Goal: Obtain resource: Download file/media

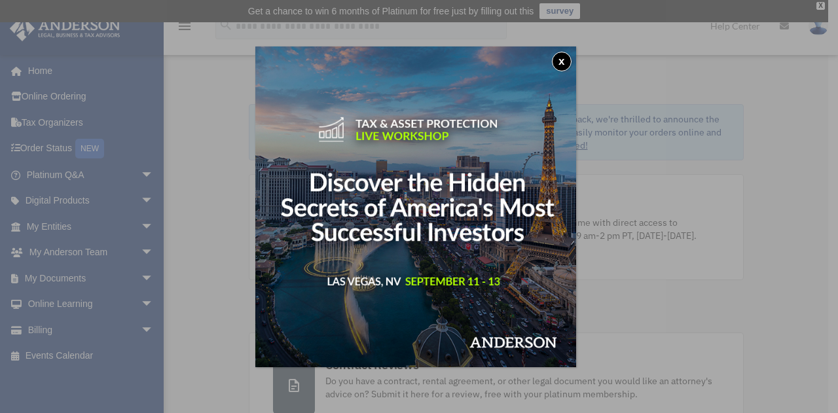
click at [564, 57] on button "x" at bounding box center [562, 62] width 20 height 20
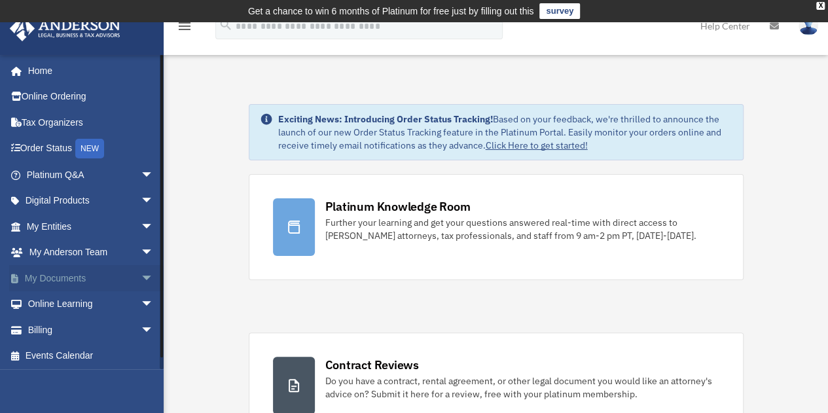
click at [141, 276] on span "arrow_drop_down" at bounding box center [154, 278] width 26 height 27
click at [73, 300] on link "Box" at bounding box center [95, 304] width 155 height 26
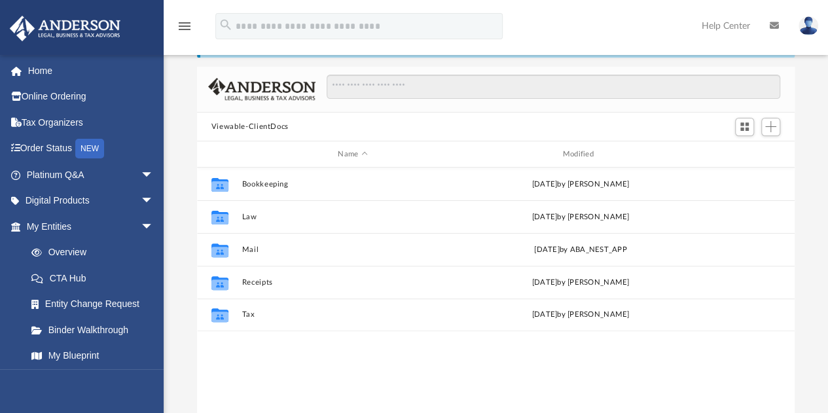
scroll to position [54, 0]
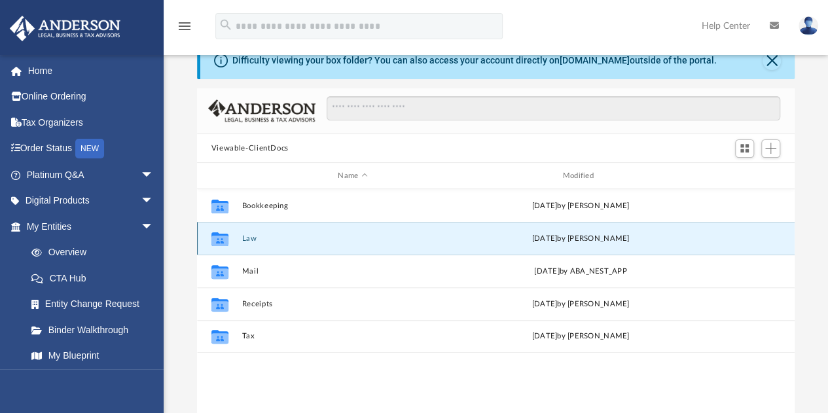
click at [313, 235] on button "Law" at bounding box center [353, 238] width 222 height 9
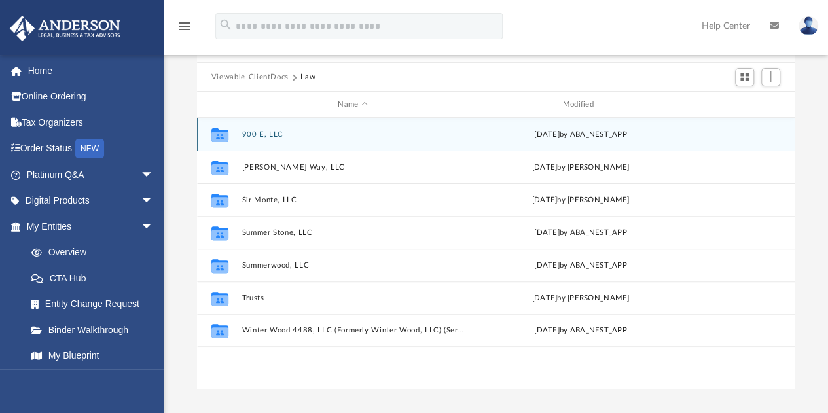
scroll to position [130, 0]
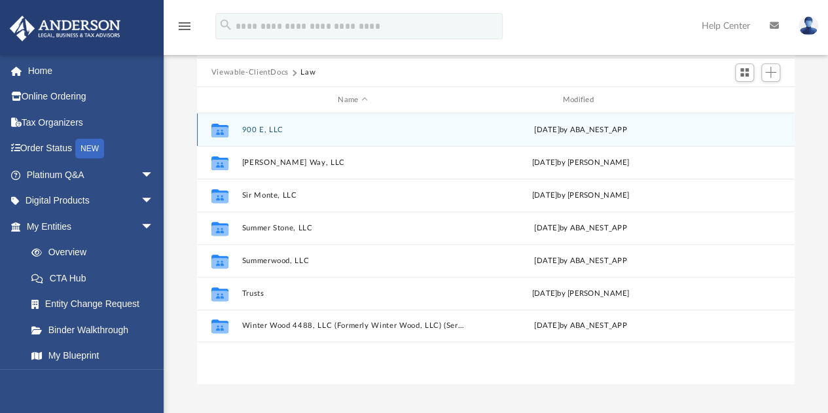
click at [322, 135] on div "Collaborated Folder 900 E, LLC [DATE] by ABA_NEST_APP" at bounding box center [496, 129] width 598 height 33
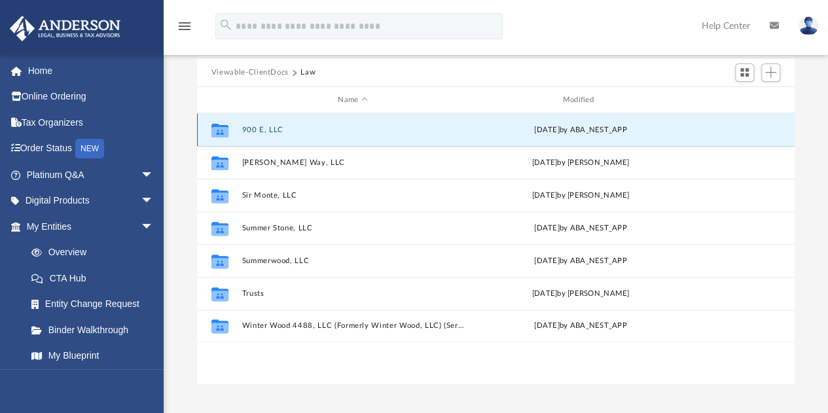
click at [322, 135] on div "Collaborated Folder 900 E, LLC [DATE] by ABA_NEST_APP" at bounding box center [496, 129] width 598 height 33
click at [260, 128] on button "900 E, LLC" at bounding box center [353, 130] width 222 height 9
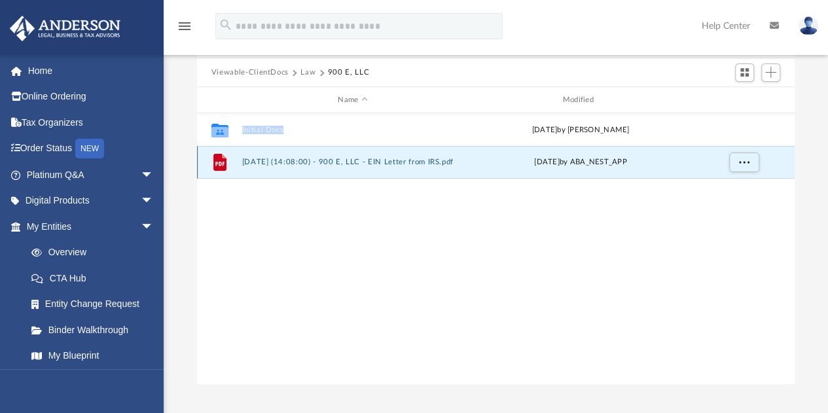
click at [327, 163] on button "2025.07.02 (14:08:00) - 900 E, LLC - EIN Letter from IRS.pdf" at bounding box center [353, 162] width 222 height 9
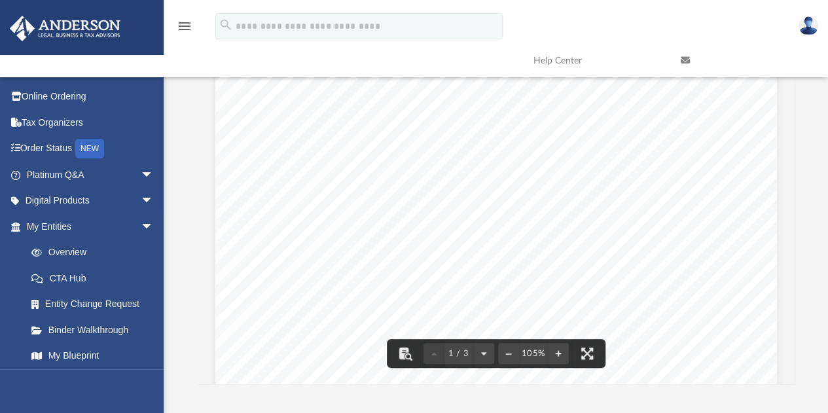
scroll to position [196, 0]
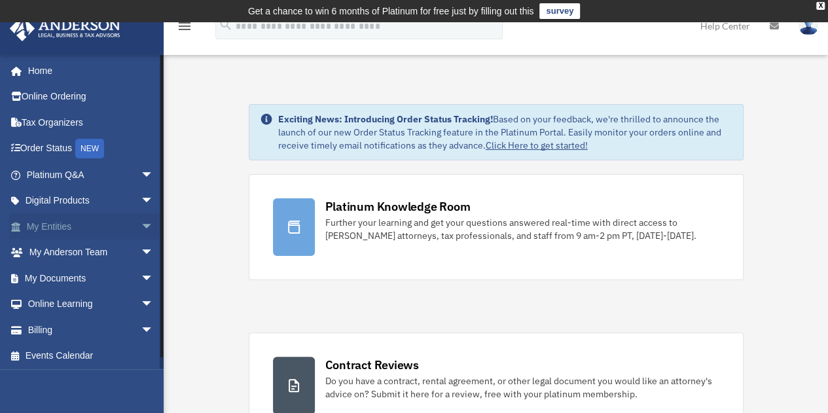
click at [94, 225] on link "My Entities arrow_drop_down" at bounding box center [91, 226] width 164 height 26
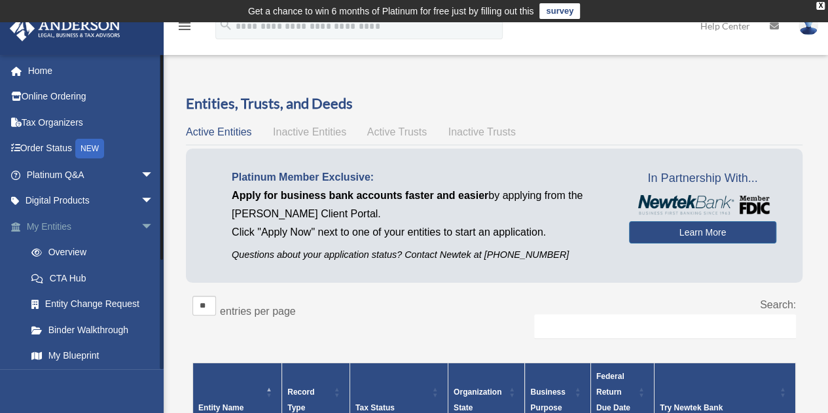
click at [141, 222] on span "arrow_drop_down" at bounding box center [154, 226] width 26 height 27
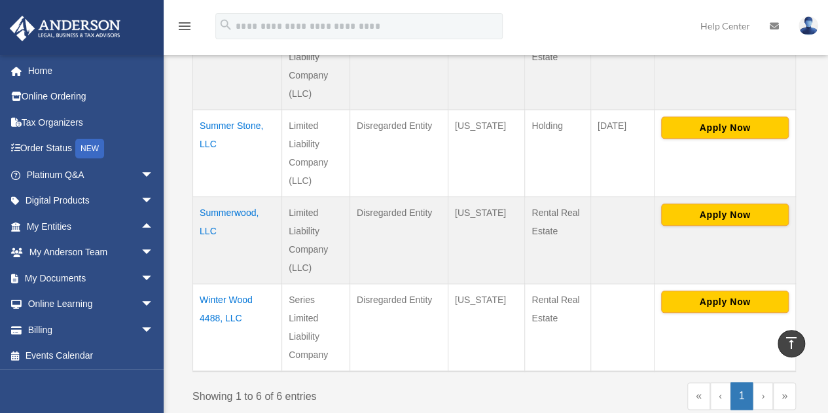
scroll to position [549, 0]
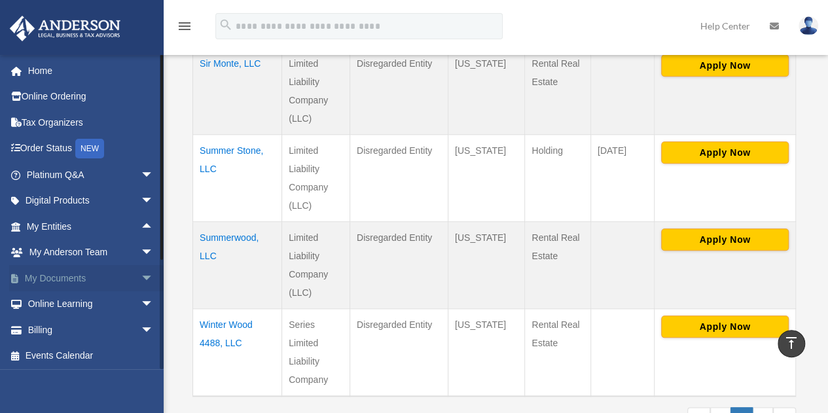
click at [141, 274] on span "arrow_drop_down" at bounding box center [154, 278] width 26 height 27
click at [101, 297] on link "Box" at bounding box center [95, 304] width 155 height 26
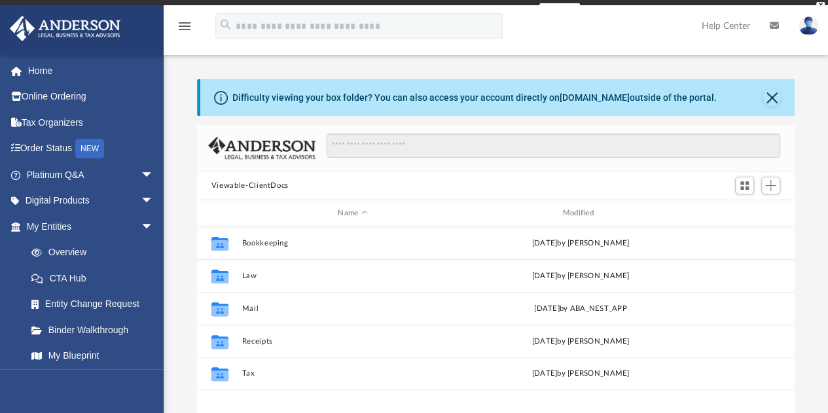
scroll to position [287, 588]
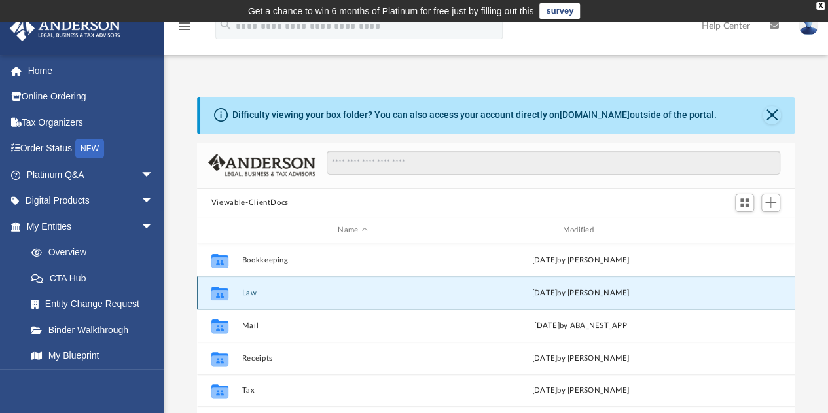
click at [289, 293] on button "Law" at bounding box center [353, 293] width 222 height 9
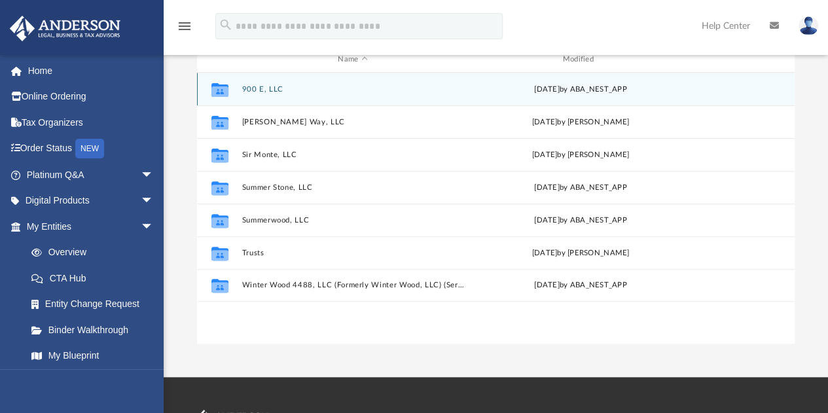
scroll to position [170, 0]
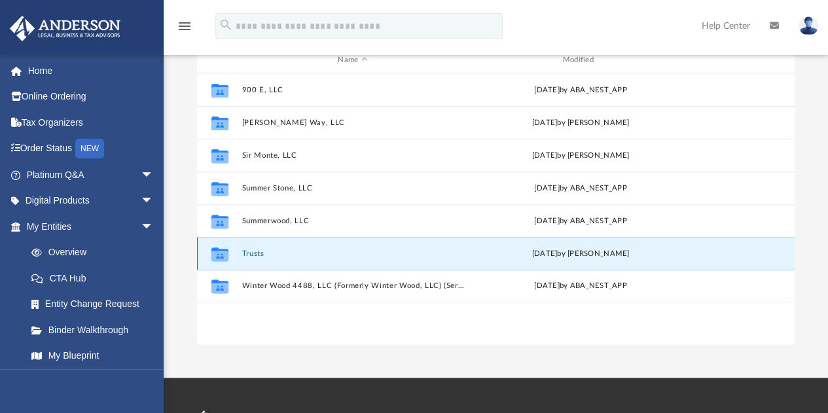
click at [255, 249] on button "Trusts" at bounding box center [353, 253] width 222 height 9
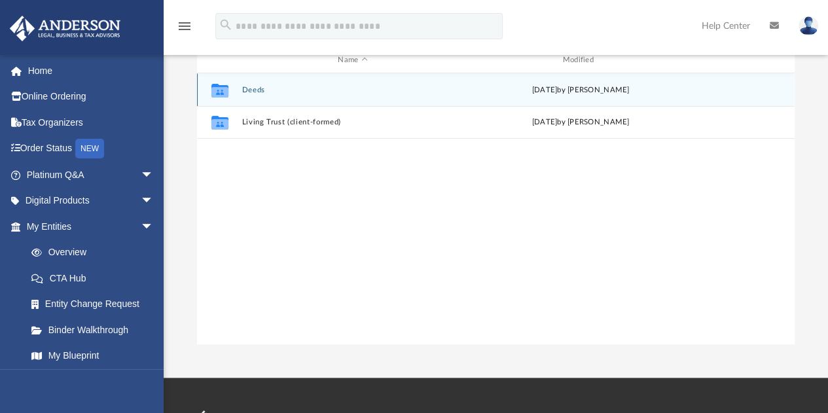
click at [253, 83] on div "Collaborated Folder Deeds [DATE] by [PERSON_NAME]" at bounding box center [496, 89] width 598 height 33
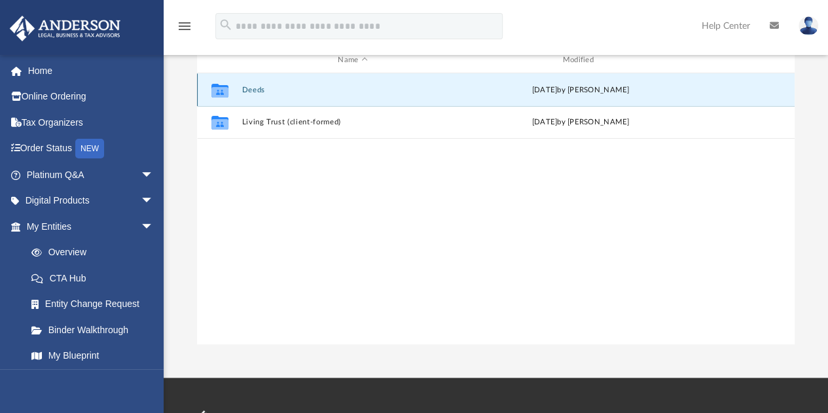
click at [257, 89] on button "Deeds" at bounding box center [353, 90] width 222 height 9
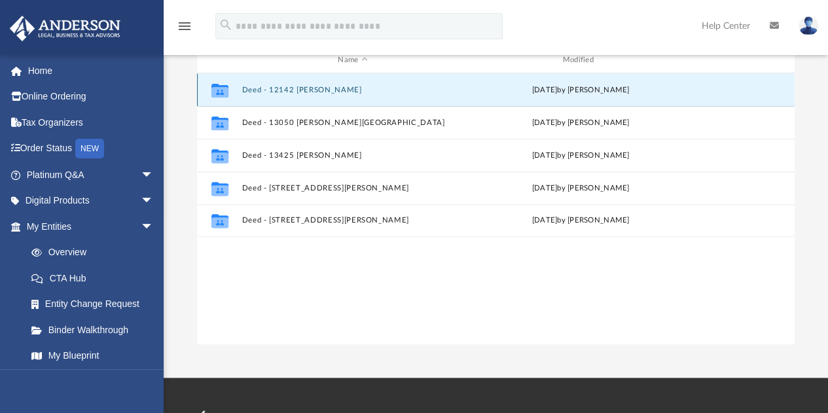
click at [354, 87] on button "Deed - 12142 [PERSON_NAME]" at bounding box center [353, 90] width 222 height 9
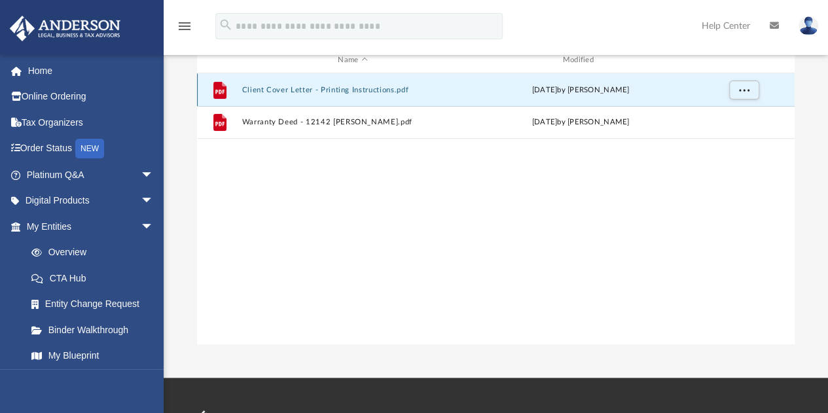
click at [291, 88] on button "Client Cover Letter - Printing Instructions.pdf" at bounding box center [353, 90] width 222 height 9
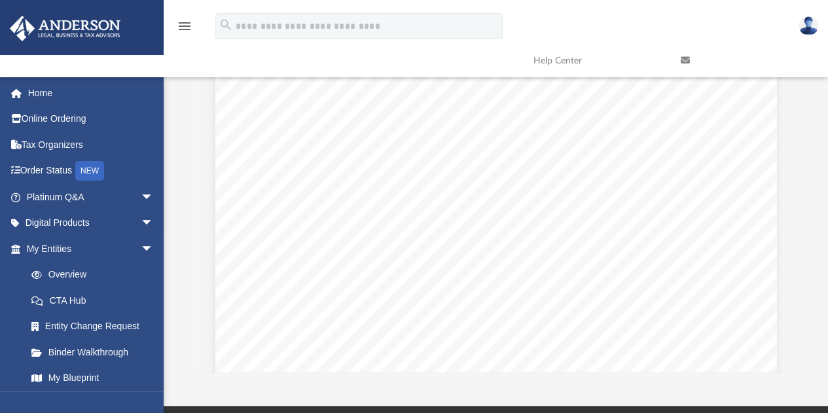
scroll to position [47, 0]
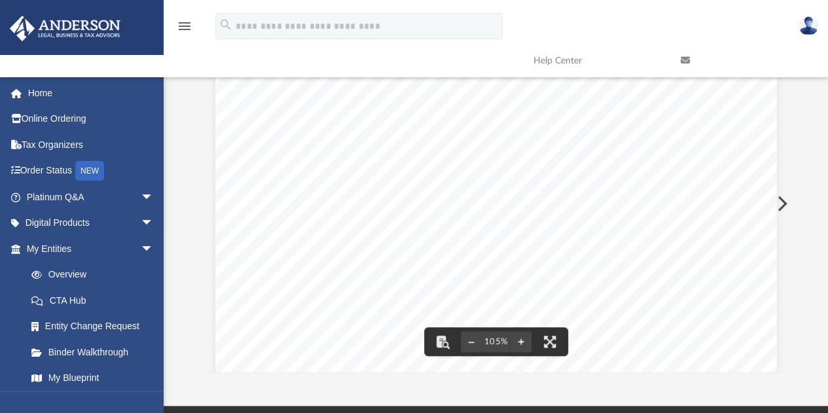
drag, startPoint x: 790, startPoint y: 189, endPoint x: 786, endPoint y: 290, distance: 101.6
click at [786, 290] on div "[DATE] RE: Property Transfer - Important Signing and Recording Information Dear…" at bounding box center [496, 204] width 598 height 338
drag, startPoint x: 790, startPoint y: 196, endPoint x: 779, endPoint y: 259, distance: 63.7
click at [779, 259] on div "[DATE] RE: Property Transfer - Important Signing and Recording Information Dear…" at bounding box center [496, 204] width 598 height 338
drag, startPoint x: 788, startPoint y: 185, endPoint x: 786, endPoint y: 240, distance: 54.4
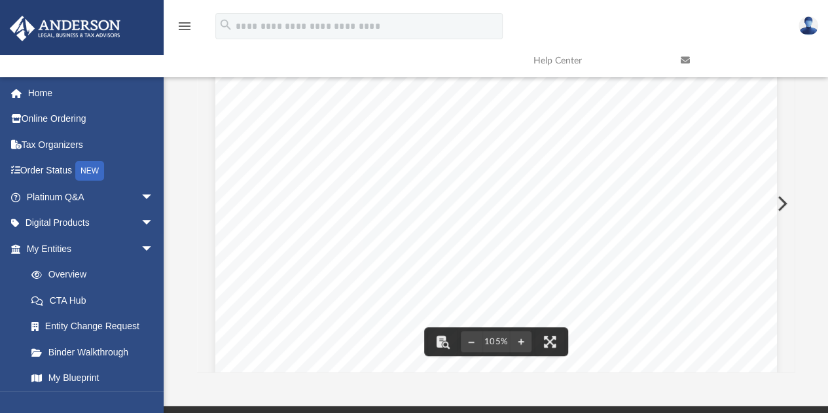
click at [786, 240] on div "[DATE] RE: Property Transfer - Important Signing and Recording Information Dear…" at bounding box center [496, 204] width 598 height 338
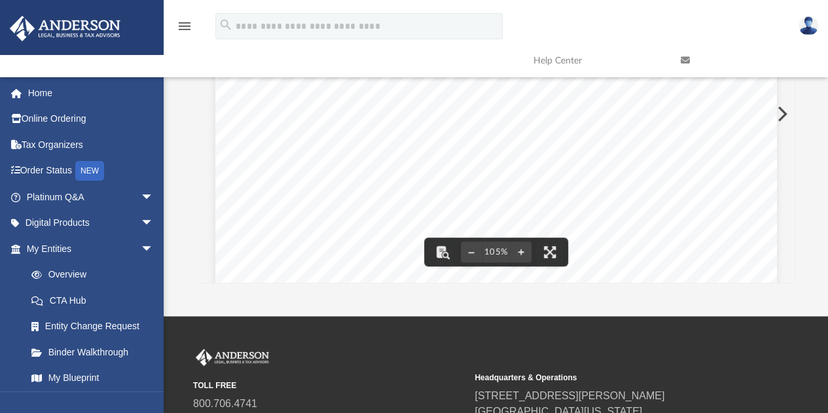
scroll to position [234, 0]
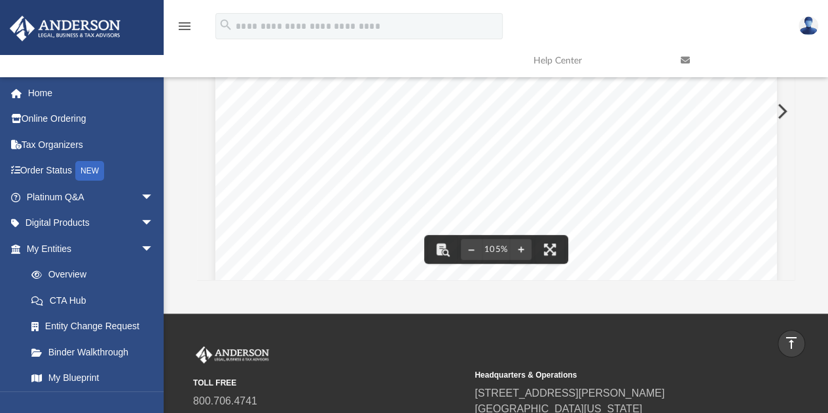
drag, startPoint x: 792, startPoint y: 101, endPoint x: 778, endPoint y: 149, distance: 48.9
click at [778, 149] on div "[DATE] RE: Property Transfer - Important Signing and Recording Information Dear…" at bounding box center [496, 111] width 598 height 338
click at [778, 149] on div "[DATE] RE: Property Transfer - Important Signing and Recording Information Dear…" at bounding box center [496, 268] width 598 height 746
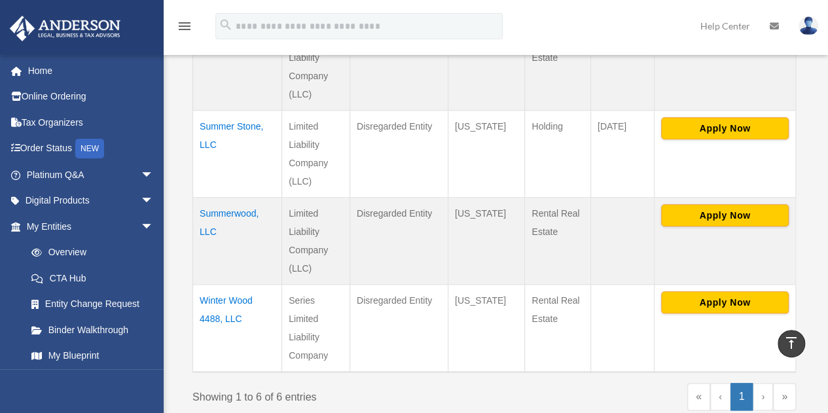
scroll to position [571, 0]
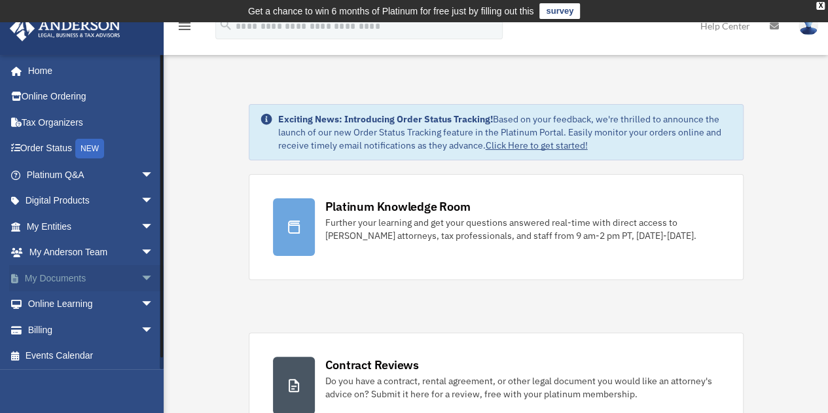
click at [118, 275] on link "My Documents arrow_drop_down" at bounding box center [91, 278] width 164 height 26
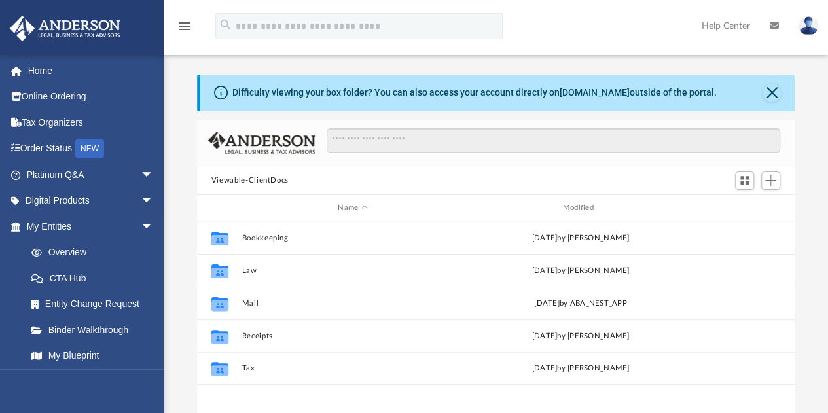
scroll to position [287, 588]
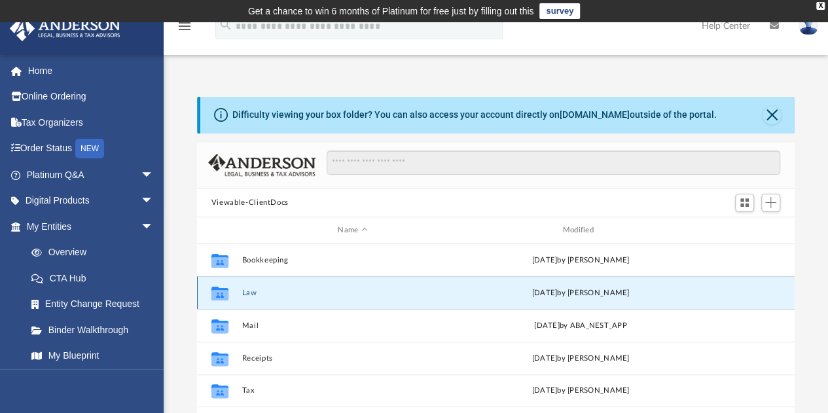
click at [255, 289] on button "Law" at bounding box center [353, 293] width 222 height 9
click at [255, 289] on button "[PERSON_NAME] Way, LLC" at bounding box center [353, 293] width 222 height 9
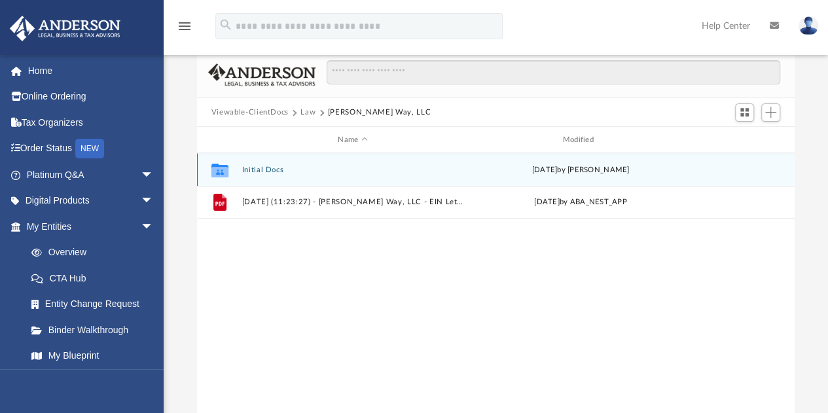
scroll to position [89, 0]
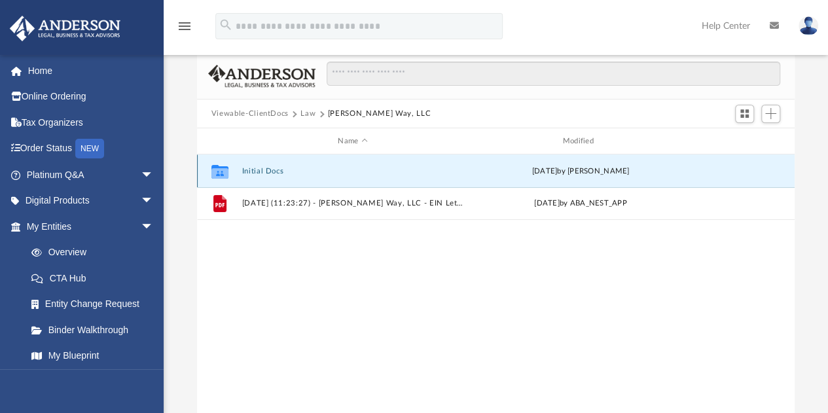
click at [266, 170] on button "Initial Docs" at bounding box center [353, 171] width 222 height 9
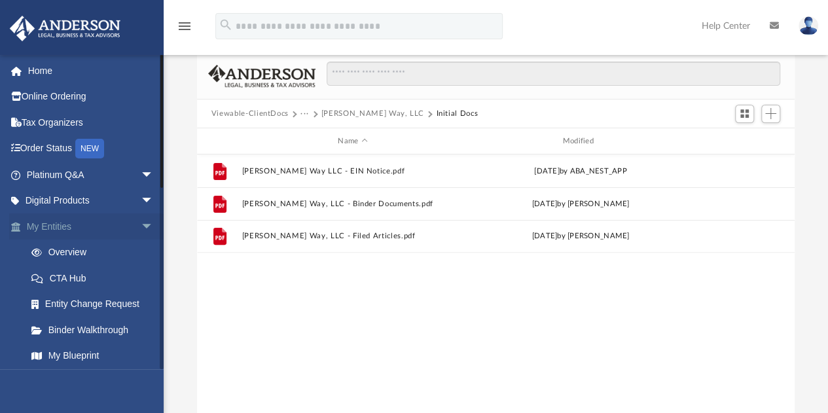
click at [81, 225] on link "My Entities arrow_drop_down" at bounding box center [91, 226] width 164 height 26
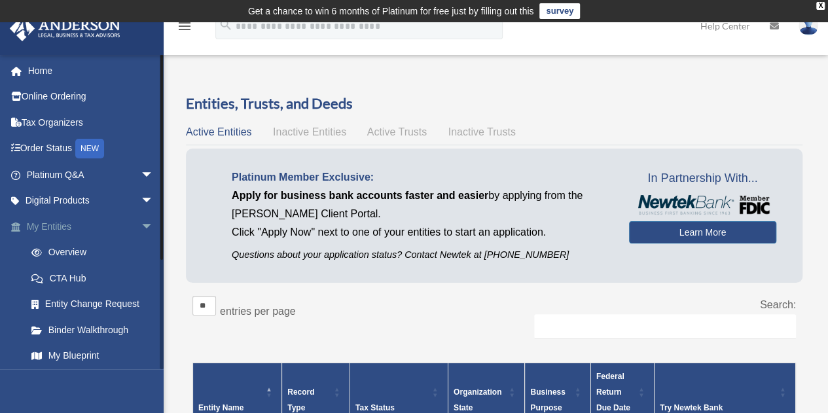
click at [141, 221] on span "arrow_drop_down" at bounding box center [154, 226] width 26 height 27
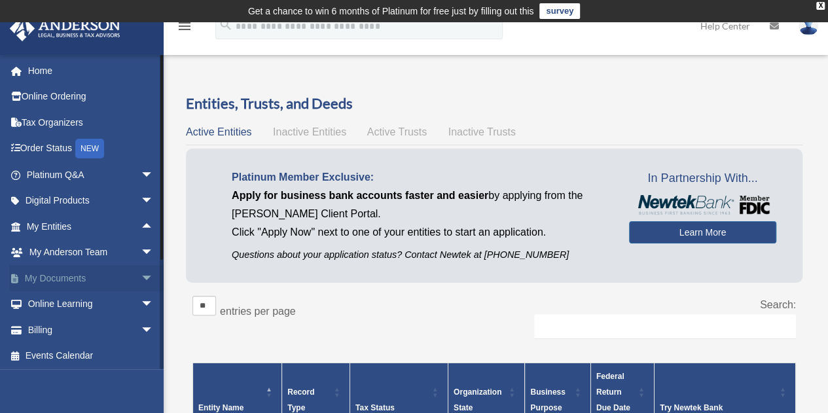
click at [94, 280] on link "My Documents arrow_drop_down" at bounding box center [91, 278] width 164 height 26
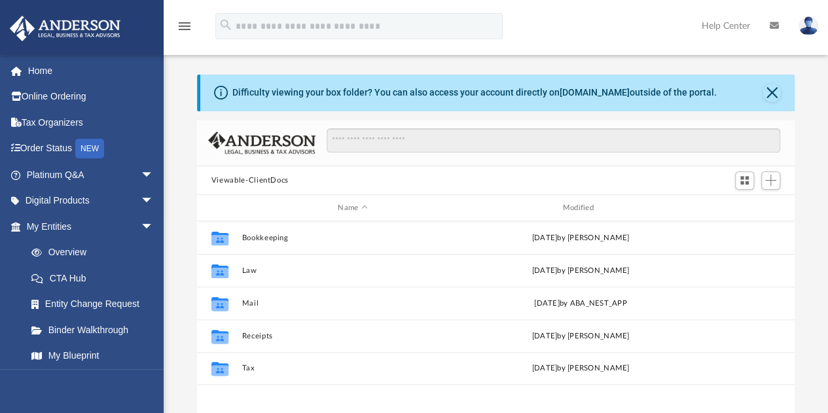
scroll to position [287, 588]
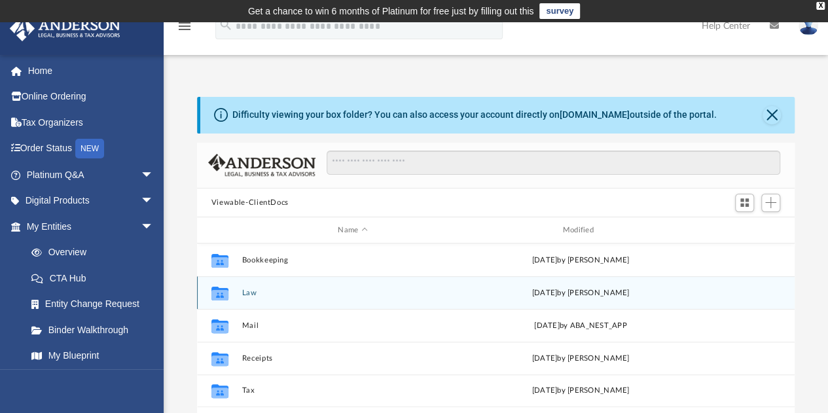
click at [263, 289] on button "Law" at bounding box center [353, 293] width 222 height 9
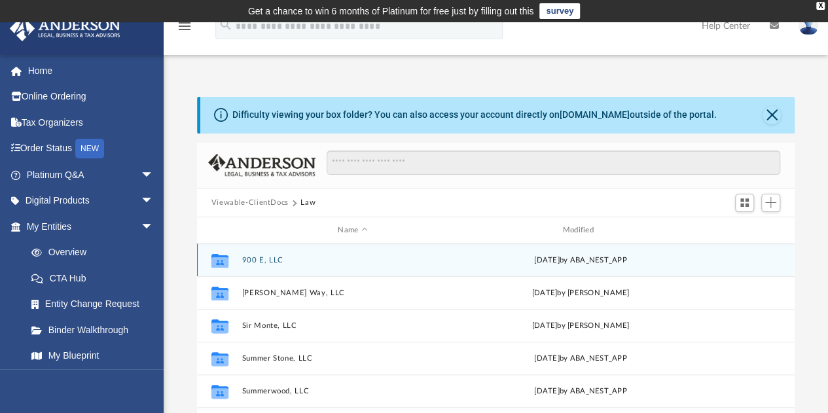
click at [266, 257] on button "900 E, LLC" at bounding box center [353, 260] width 222 height 9
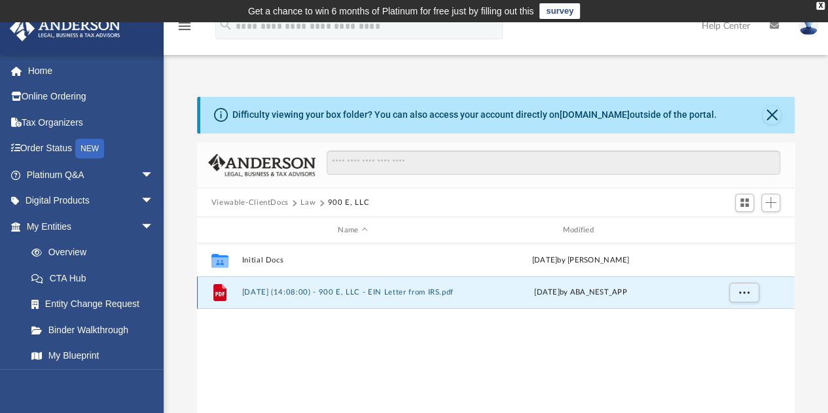
click at [299, 294] on button "[DATE] (14:08:00) - 900 E, LLC - EIN Letter from IRS.pdf" at bounding box center [353, 293] width 222 height 9
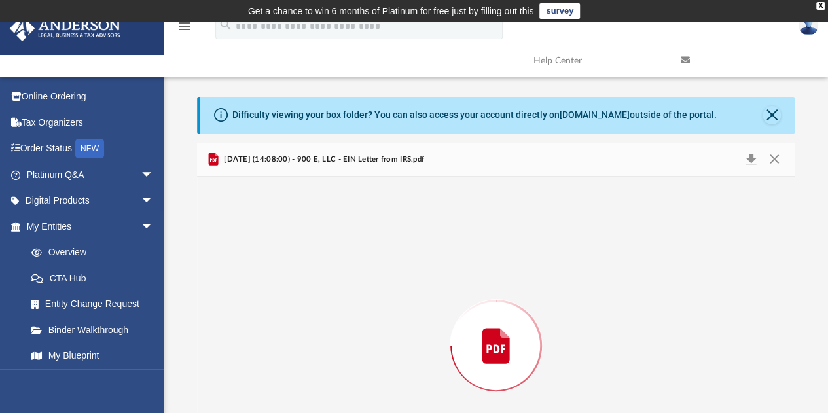
scroll to position [101, 0]
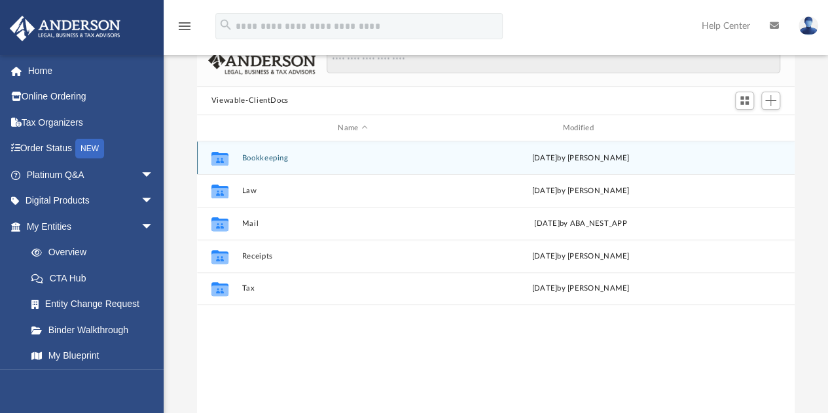
scroll to position [101, 0]
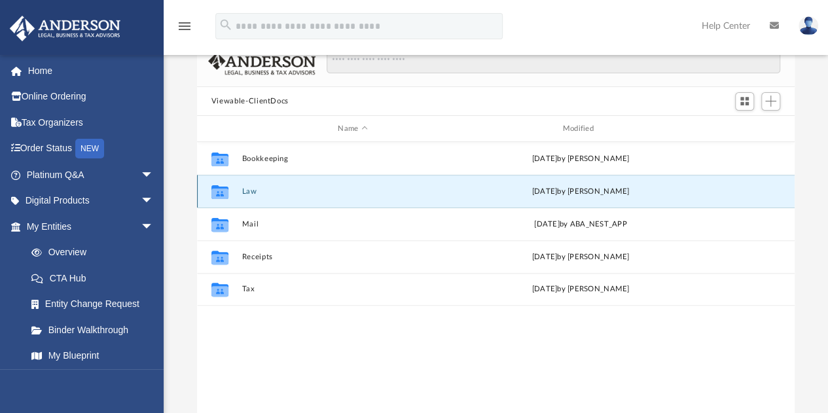
click at [441, 188] on button "Law" at bounding box center [353, 191] width 222 height 9
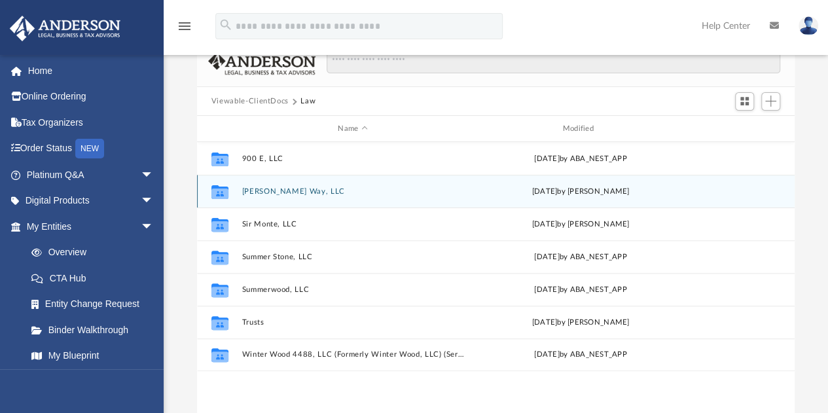
click at [267, 188] on button "[PERSON_NAME] Way, LLC" at bounding box center [353, 191] width 222 height 9
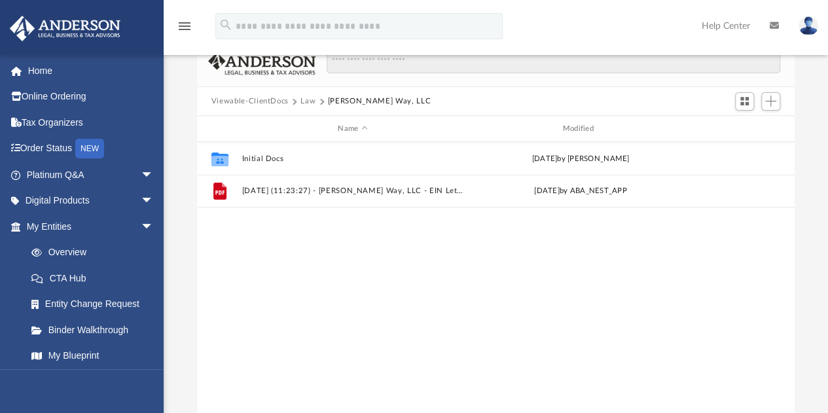
click at [308, 101] on button "Law" at bounding box center [308, 102] width 15 height 12
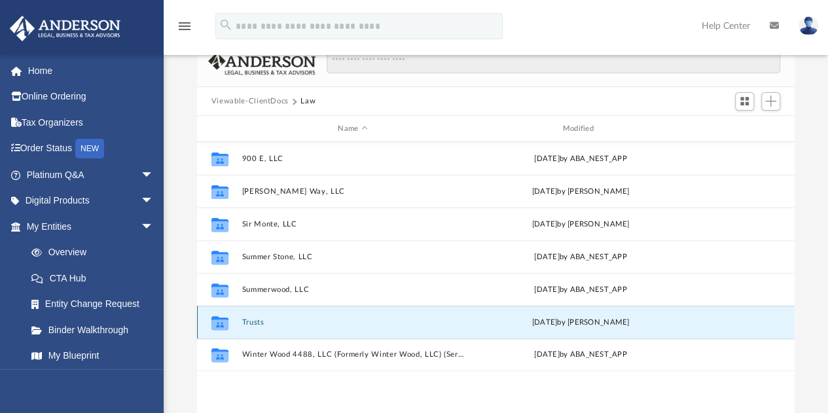
click at [253, 318] on button "Trusts" at bounding box center [353, 322] width 222 height 9
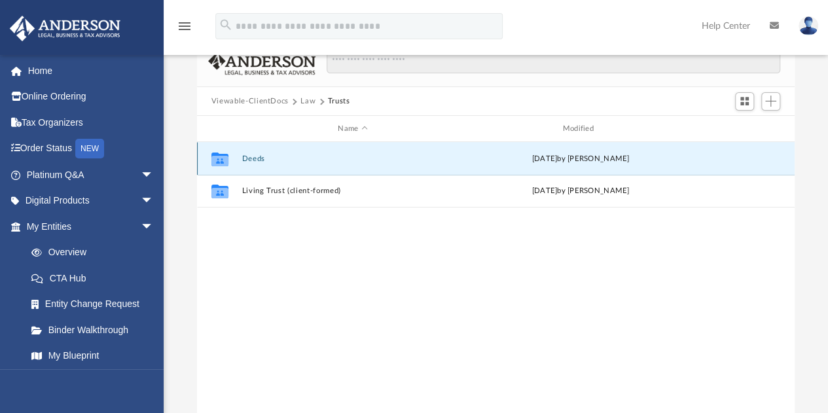
click at [253, 156] on button "Deeds" at bounding box center [353, 159] width 222 height 9
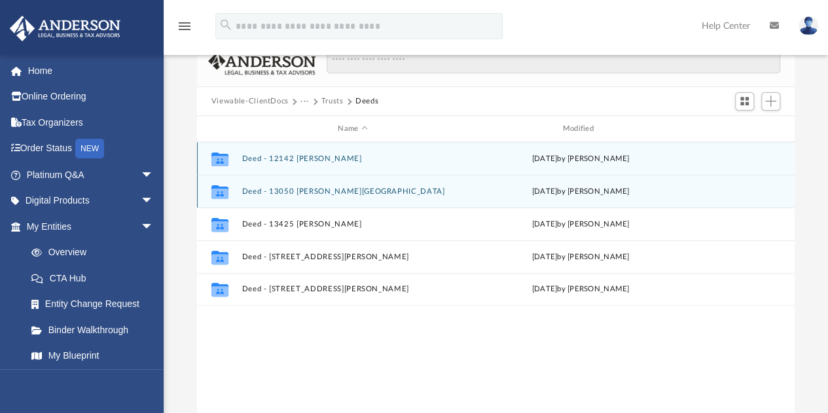
drag, startPoint x: 253, startPoint y: 156, endPoint x: 318, endPoint y: 191, distance: 74.1
click at [318, 191] on div "Collaborated Folder Deed - 12142 [PERSON_NAME] [DATE] by [PERSON_NAME] Collabor…" at bounding box center [496, 224] width 598 height 164
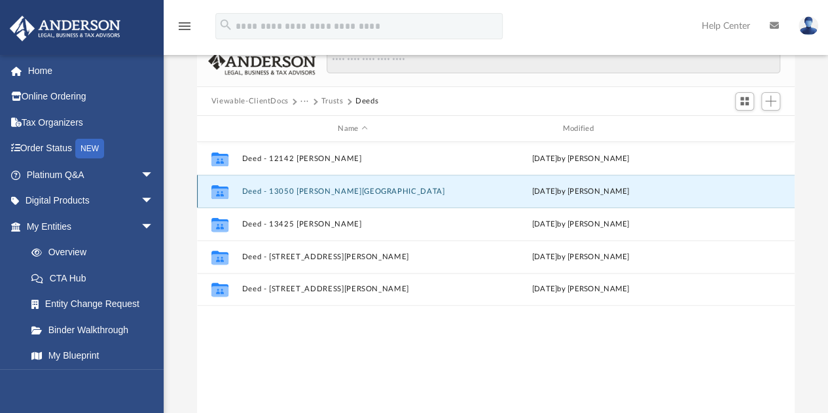
click at [318, 191] on button "Deed - 13050 [PERSON_NAME][GEOGRAPHIC_DATA]" at bounding box center [353, 191] width 222 height 9
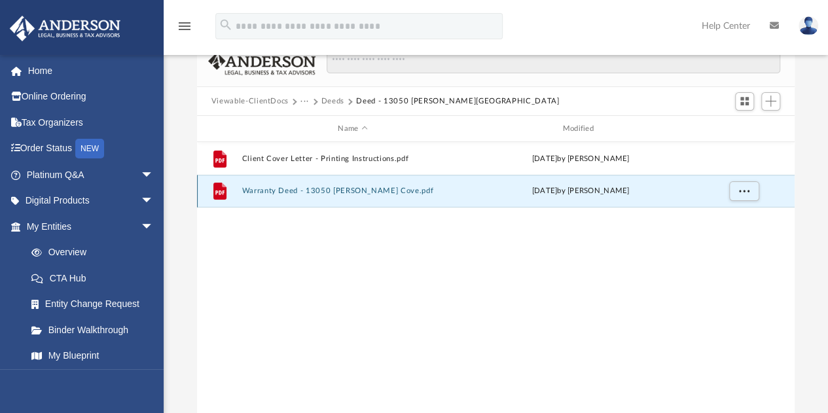
click at [274, 191] on button "Warranty Deed - 13050 [PERSON_NAME] Cove.pdf" at bounding box center [353, 191] width 222 height 9
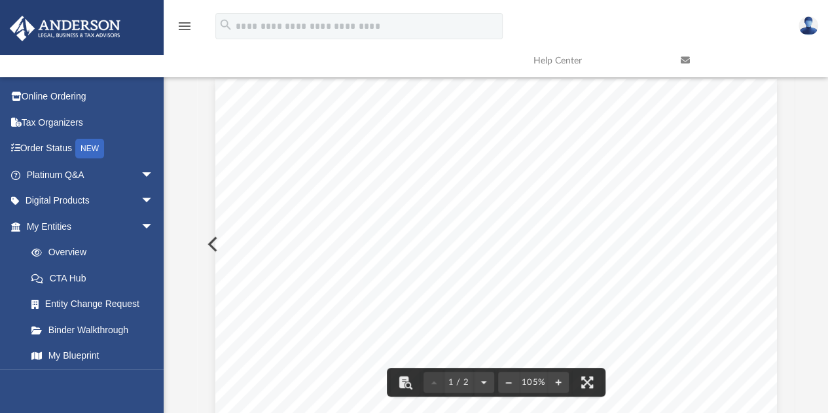
scroll to position [0, 0]
click at [208, 246] on button "Preview" at bounding box center [211, 244] width 29 height 37
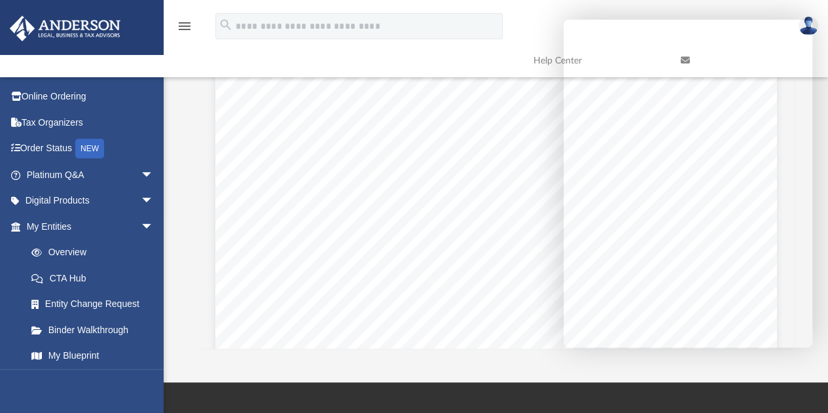
scroll to position [173, 0]
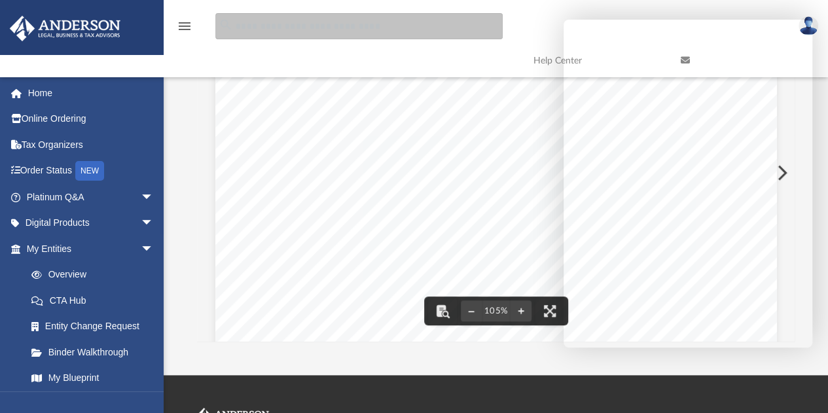
click at [497, 33] on input "search" at bounding box center [358, 26] width 287 height 26
